Goal: Information Seeking & Learning: Learn about a topic

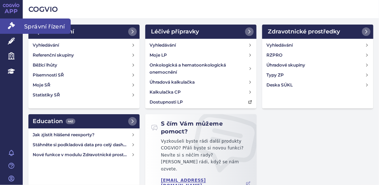
click at [10, 28] on icon at bounding box center [11, 25] width 7 height 7
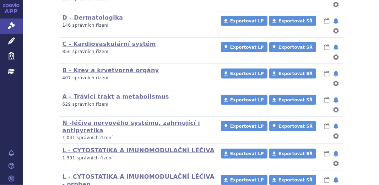
scroll to position [506, 0]
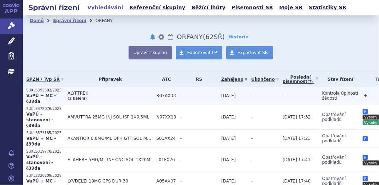
click at [32, 90] on p "SUKLS395502/2025" at bounding box center [45, 90] width 38 height 5
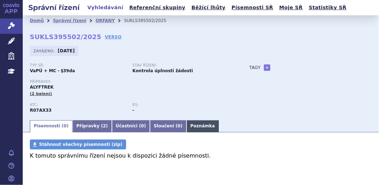
click at [187, 124] on link "Poznámka" at bounding box center [203, 126] width 32 height 12
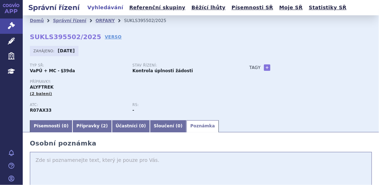
click at [187, 120] on link "Poznámka" at bounding box center [203, 126] width 32 height 12
drag, startPoint x: 50, startPoint y: 88, endPoint x: 25, endPoint y: 90, distance: 26.0
click at [25, 90] on div "Domů Správní řízení ORFANY SUKLS395502/2025 SUKLS395502/2025 VERSO Zahájeno: 30…" at bounding box center [201, 67] width 356 height 104
copy span "ALYFTREK"
click at [45, 161] on textarea at bounding box center [201, 187] width 342 height 71
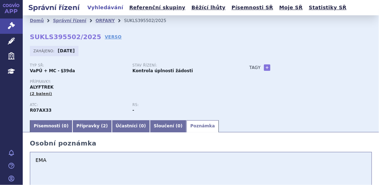
click at [45, 161] on textarea "EMA" at bounding box center [201, 187] width 342 height 71
paste textarea "Alyftrek is a medicine used in people aged 6 years and older"
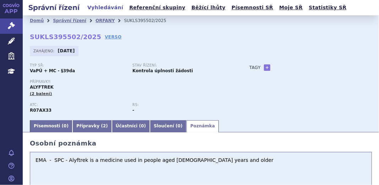
click at [215, 160] on textarea "EMA - SPC - Alyftrek is a medicine used in people aged 6 years and older" at bounding box center [201, 187] width 342 height 71
click at [66, 163] on textarea "EMA - SPC - Alyftrek is a medicine used in people aged 6 years and older X" at bounding box center [201, 187] width 342 height 71
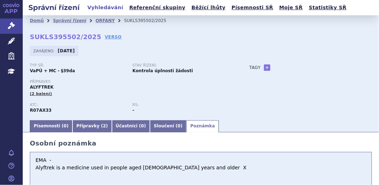
click at [184, 172] on textarea "EMA - Alyftrek is a medicine used in people aged 6 years and older X" at bounding box center [201, 187] width 342 height 71
click at [207, 167] on textarea "EMA - Alyftrek is a medicine used in people aged 6 years and older X KAFTRIO od…" at bounding box center [201, 187] width 342 height 71
click at [205, 168] on textarea "EMA - Alyftrek is a medicine used in people aged 6 years and older X KAFTRIO od…" at bounding box center [201, 187] width 342 height 71
click at [207, 168] on textarea "EMA - Alyftrek is a medicine used in people aged 6 years and older X KAFTRIO od…" at bounding box center [201, 187] width 342 height 71
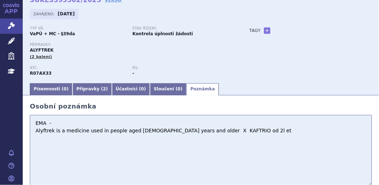
scroll to position [64, 0]
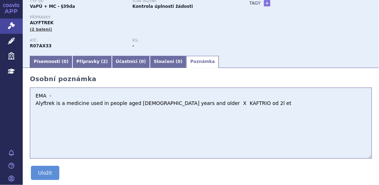
click at [224, 105] on textarea "EMA - Alyftrek is a medicine used in people aged 6 years and older X KAFTRIO od…" at bounding box center [201, 122] width 342 height 71
paste textarea "at least one mutation that is not a class I mutation. Class I mutations are mut…"
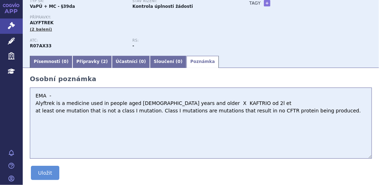
click at [34, 113] on textarea "EMA - Alyftrek is a medicine used in people aged 6 years and older X KAFTRIO od…" at bounding box center [201, 122] width 342 height 71
click at [343, 112] on textarea "EMA - Alyftrek is a medicine used in people aged 6 years and older X KAFTRIO od…" at bounding box center [201, 122] width 342 height 71
click at [342, 111] on textarea "EMA - Alyftrek is a medicine used in people aged 6 years and older X KAFTRIO od…" at bounding box center [201, 122] width 342 height 71
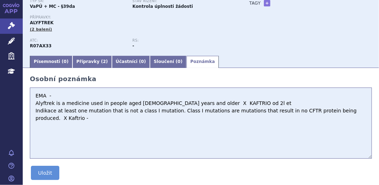
click at [53, 116] on textarea "EMA - Alyftrek is a medicine used in people aged 6 years and older X KAFTRIO od…" at bounding box center [201, 122] width 342 height 71
paste textarea "Kaftrio is used in combination with ivacaftor in patients whose cystic fibrosis…"
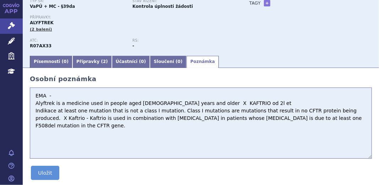
click at [38, 120] on textarea "EMA - Alyftrek is a medicine used in people aged 6 years and older X KAFTRIO od…" at bounding box center [201, 122] width 342 height 71
click at [339, 120] on textarea "EMA - Alyftrek is a medicine used in people aged 6 years and older X KAFTRIO od…" at bounding box center [201, 122] width 342 height 71
type textarea "EMA - Alyftrek is a medicine used in people aged 6 years and older X KAFTRIO od…"
click at [264, 2] on link "+" at bounding box center [267, 3] width 6 height 6
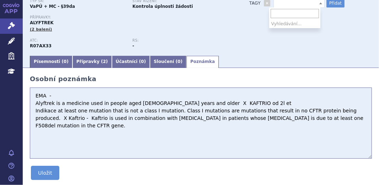
click at [319, 2] on b at bounding box center [320, 3] width 3 height 2
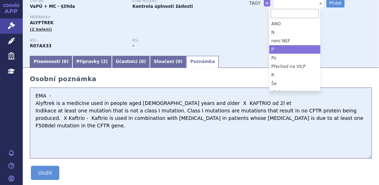
select select "P"
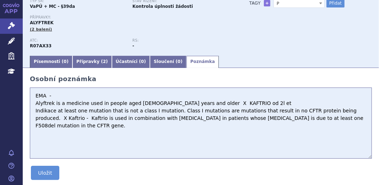
scroll to position [63, 0]
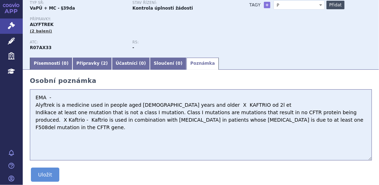
click at [331, 6] on button "Přidat" at bounding box center [336, 5] width 18 height 9
select select
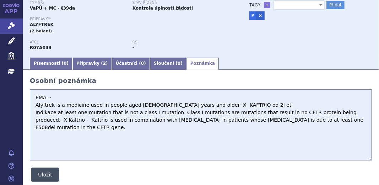
click at [44, 178] on button "Uložit" at bounding box center [45, 174] width 28 height 14
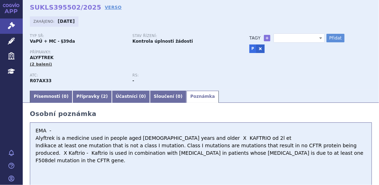
scroll to position [31, 0]
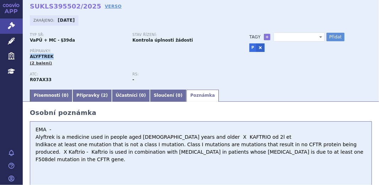
drag, startPoint x: 52, startPoint y: 55, endPoint x: 28, endPoint y: 56, distance: 23.5
click at [28, 56] on div "Domů Správní řízení ORFANY SUKLS395502/2025 SUKLS395502/2025 VERSO Zahájeno: 30…" at bounding box center [201, 37] width 356 height 104
copy span "ALYFTREK"
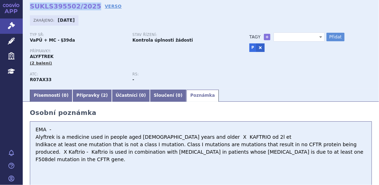
drag, startPoint x: 30, startPoint y: 6, endPoint x: 89, endPoint y: 5, distance: 58.6
click at [89, 5] on strong "SUKLS395502/2025" at bounding box center [65, 5] width 71 height 7
copy strong "SUKLS395502/2025"
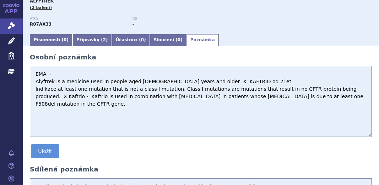
scroll to position [86, 0]
click at [343, 99] on textarea "EMA - Alyftrek is a medicine used in people aged 6 years and older X KAFTRIO od…" at bounding box center [201, 100] width 342 height 71
click at [51, 107] on textarea "EMA - Alyftrek is a medicine used in people aged 6 years and older X KAFTRIO od…" at bounding box center [201, 100] width 342 height 71
paste textarea "Alyftrek was shown to be at least as effective as Kaftrio for the treatment of …"
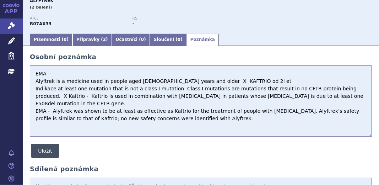
type textarea "EMA - Alyftrek is a medicine used in people aged 6 years and older X KAFTRIO od…"
click at [47, 150] on button "Uložit" at bounding box center [45, 151] width 28 height 14
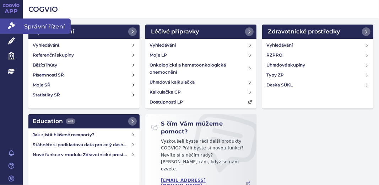
click at [9, 28] on icon at bounding box center [11, 25] width 7 height 7
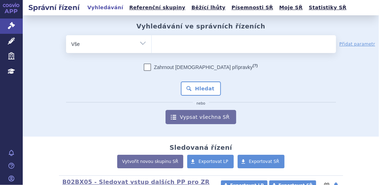
click at [157, 44] on input "search" at bounding box center [159, 43] width 4 height 9
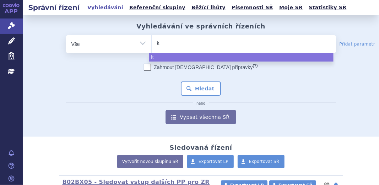
type input "ka"
type input "kaf"
type input "kaft"
type input "kaftr"
type input "kaftri"
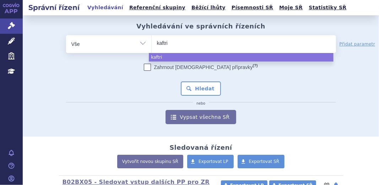
type input "kaftrio"
select select "kaftrio"
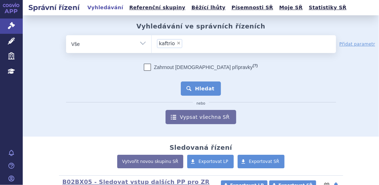
click at [200, 87] on button "Hledat" at bounding box center [201, 88] width 40 height 14
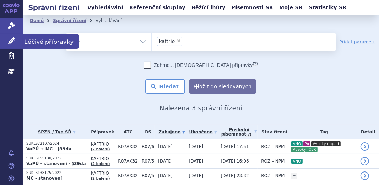
click at [6, 41] on link "Léčivé přípravky" at bounding box center [11, 41] width 23 height 15
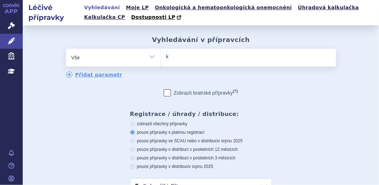
type input "ka"
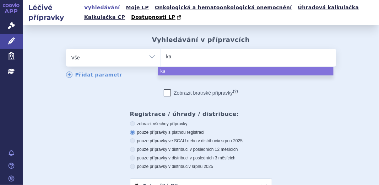
type input "kaf"
type input "kaft"
type input "kaftr"
type input "kaftri"
type input "kaftrio"
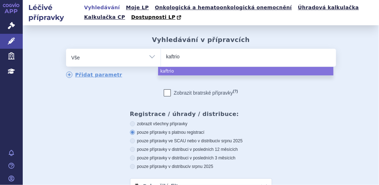
select select "kaftrio"
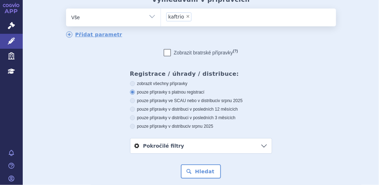
scroll to position [53, 0]
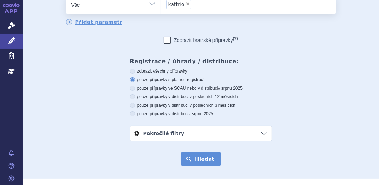
click at [203, 158] on button "Hledat" at bounding box center [201, 159] width 40 height 14
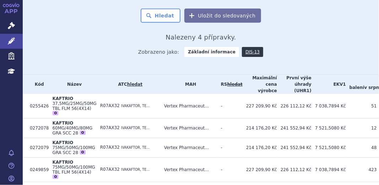
scroll to position [226, 0]
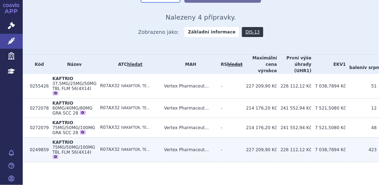
click at [66, 140] on span "KAFTRIO" at bounding box center [62, 142] width 21 height 5
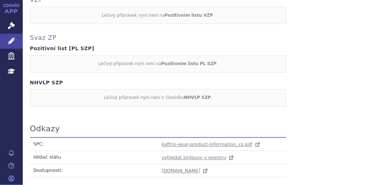
scroll to position [678, 0]
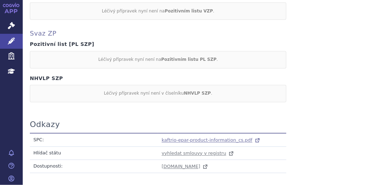
click at [175, 138] on span "kaftrio-epar-product-information_cs.pdf" at bounding box center [207, 140] width 91 height 5
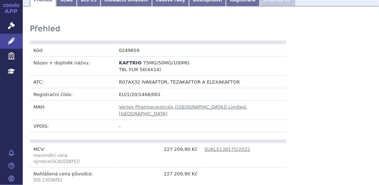
scroll to position [64, 0]
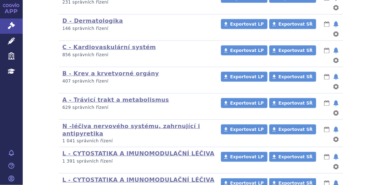
scroll to position [507, 0]
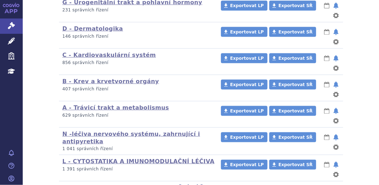
scroll to position [507, 0]
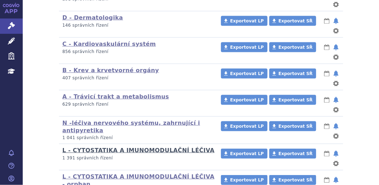
click at [113, 147] on link "L - CYTOSTATIKA A IMUNOMODULAČNÍ LÉČIVA" at bounding box center [139, 150] width 152 height 7
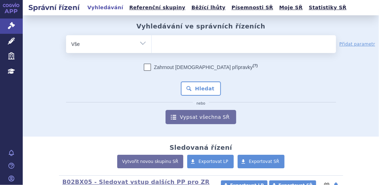
drag, startPoint x: 374, startPoint y: 35, endPoint x: 383, endPoint y: 70, distance: 36.1
click at [379, 70] on html "APP Správní řízení Léčivé přípravky Zdravotnické prostředky Education Notifikac…" at bounding box center [189, 92] width 379 height 185
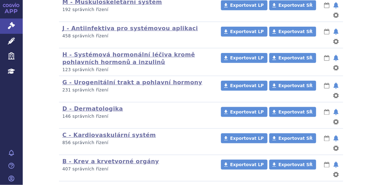
scroll to position [420, 0]
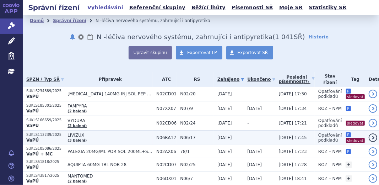
click at [82, 133] on span "LIVIZUX" at bounding box center [110, 135] width 85 height 5
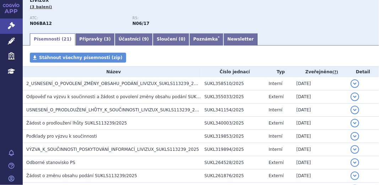
scroll to position [97, 0]
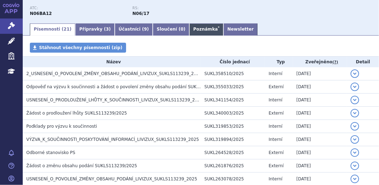
click at [189, 35] on link "Poznámka *" at bounding box center [206, 29] width 34 height 12
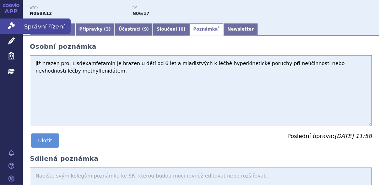
click at [8, 24] on icon at bounding box center [11, 25] width 7 height 7
